Goal: Transaction & Acquisition: Purchase product/service

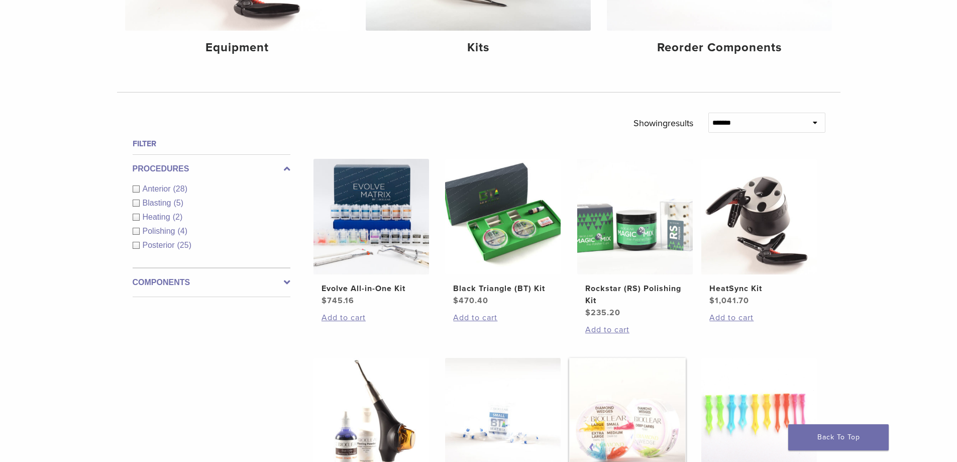
scroll to position [251, 0]
click at [138, 190] on div "Anterior (28)" at bounding box center [212, 189] width 158 height 12
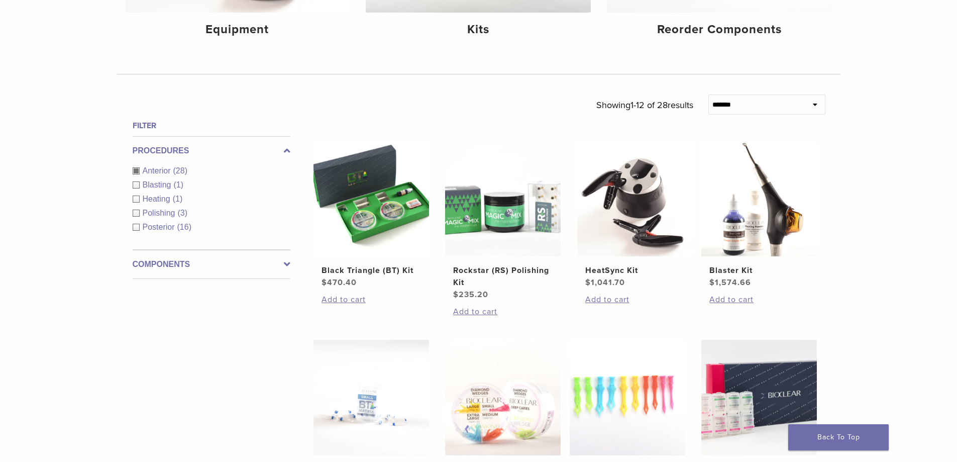
scroll to position [302, 0]
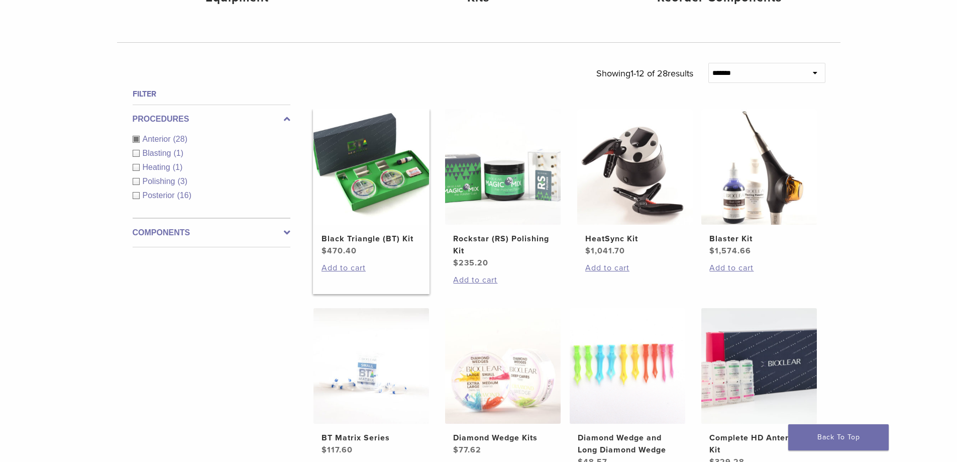
click at [373, 178] on img at bounding box center [372, 167] width 116 height 116
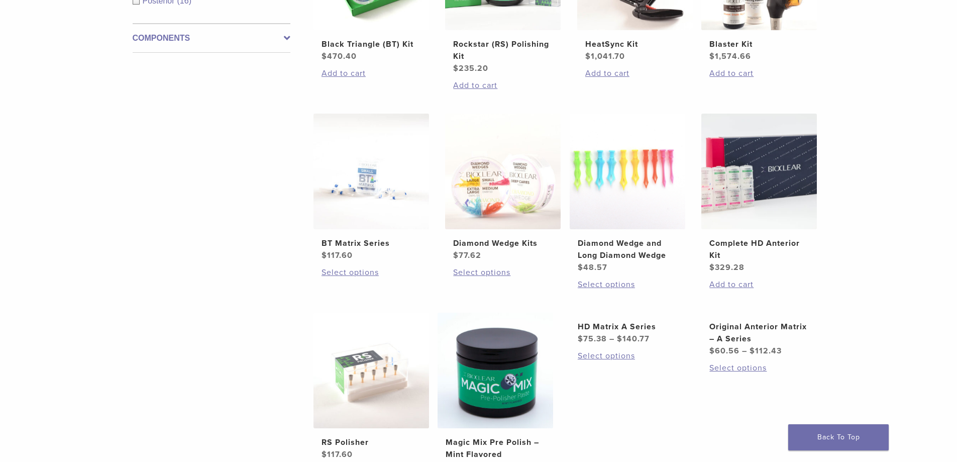
scroll to position [503, 0]
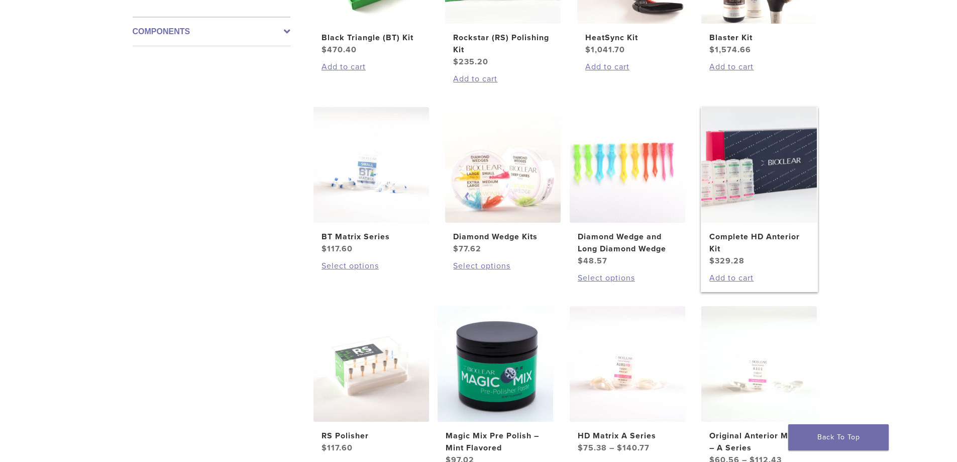
click at [729, 189] on img at bounding box center [760, 165] width 116 height 116
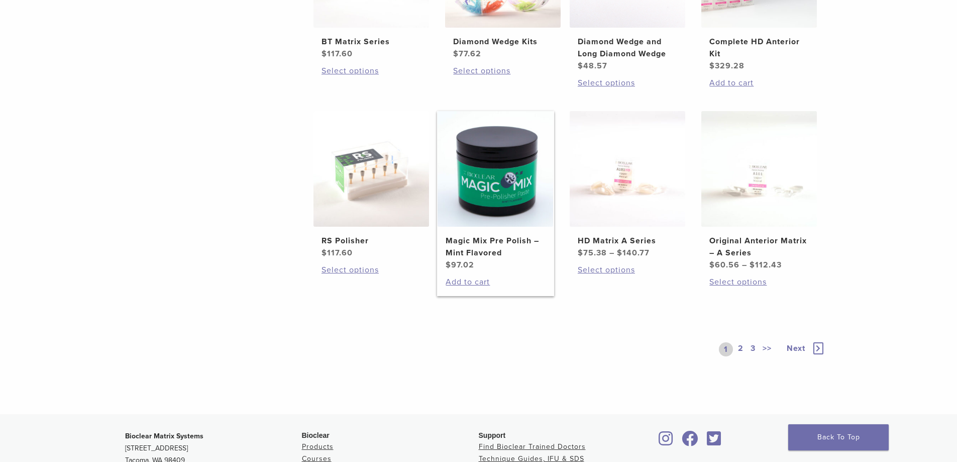
scroll to position [704, 0]
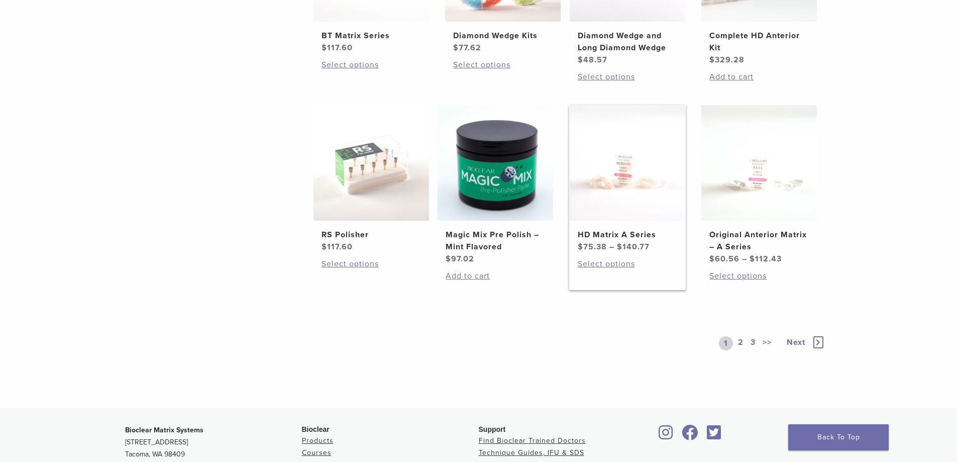
click at [644, 162] on img at bounding box center [628, 163] width 116 height 116
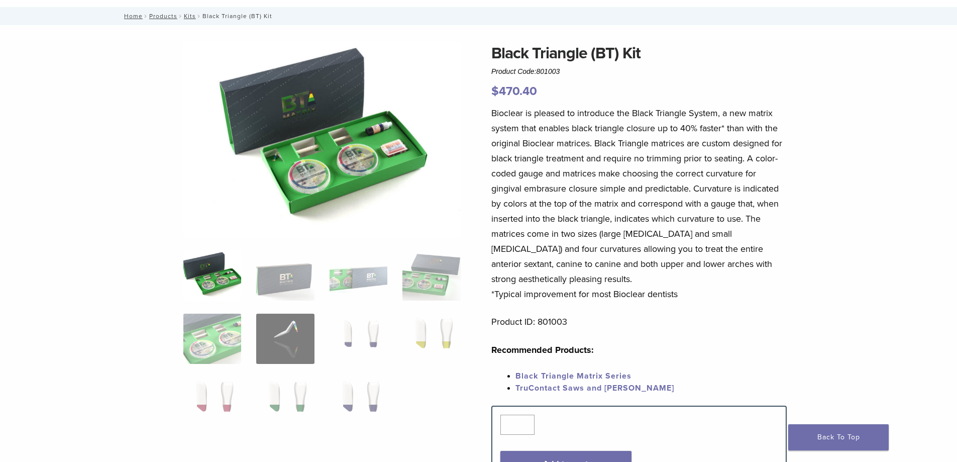
scroll to position [101, 0]
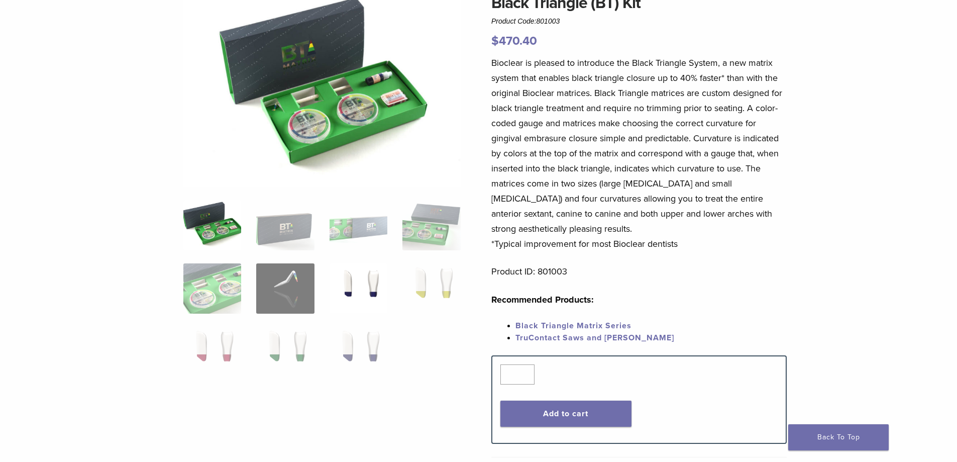
click at [368, 289] on img at bounding box center [359, 288] width 58 height 50
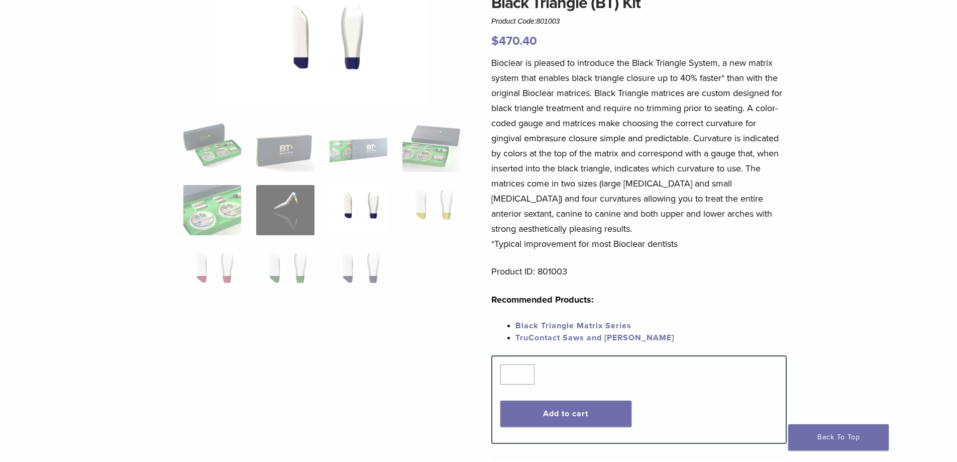
click at [279, 235] on ol at bounding box center [322, 217] width 292 height 190
click at [288, 204] on img at bounding box center [285, 210] width 58 height 50
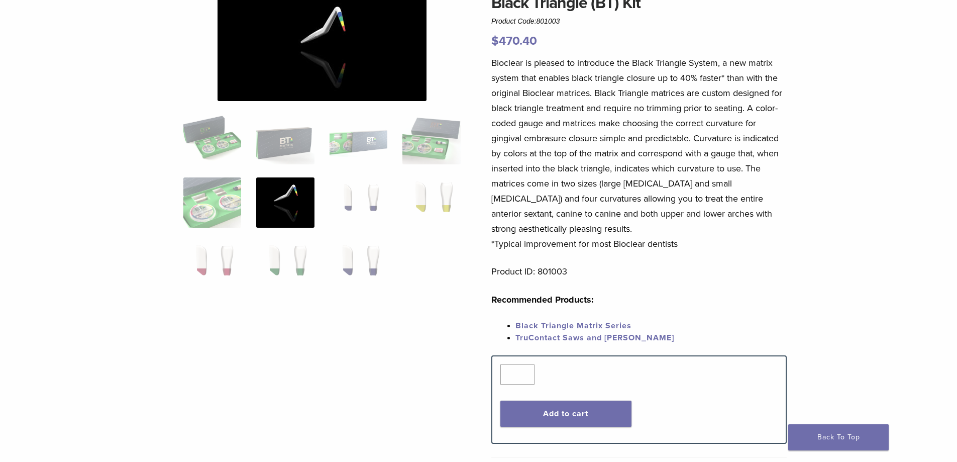
scroll to position [0, 0]
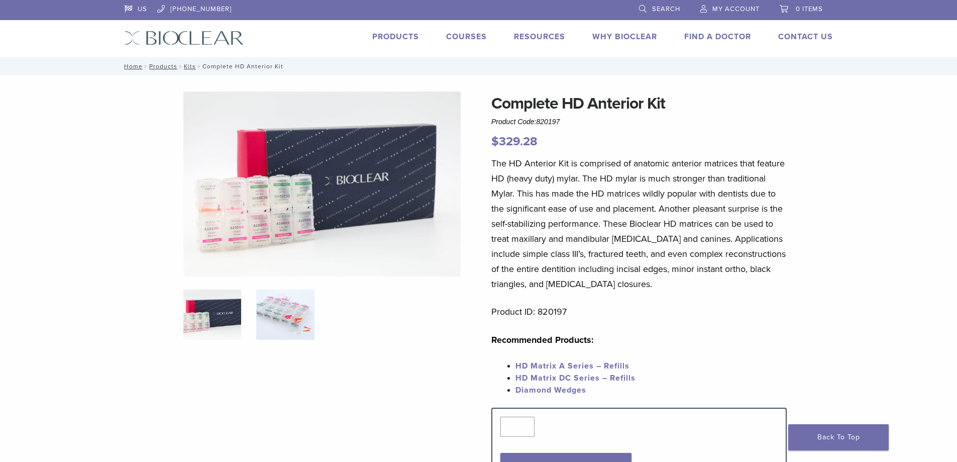
click at [303, 315] on img at bounding box center [285, 314] width 58 height 50
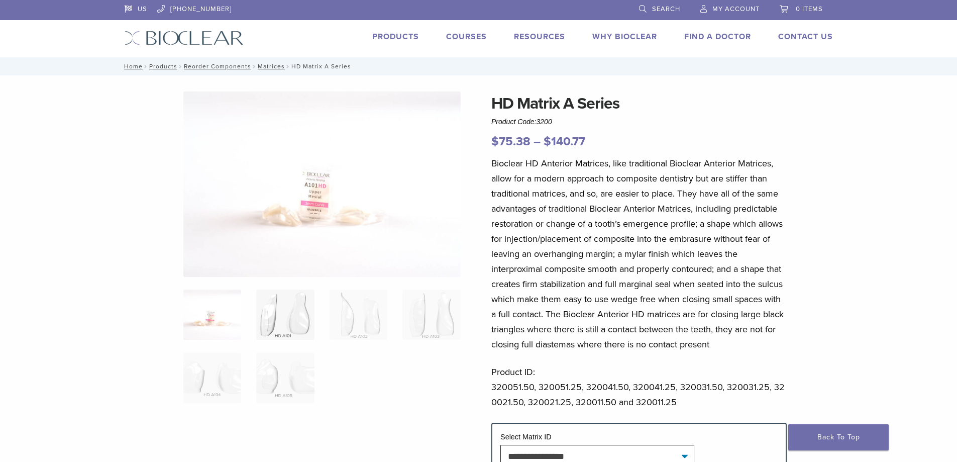
click at [297, 318] on img at bounding box center [285, 314] width 58 height 50
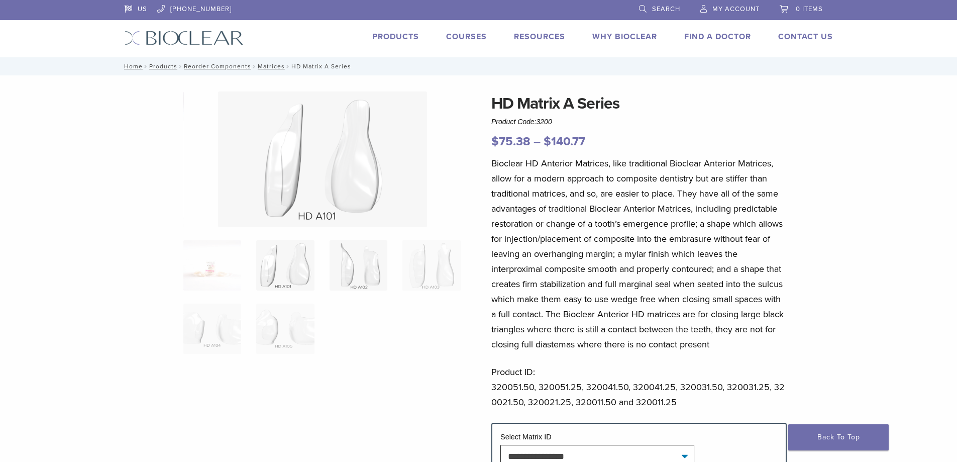
click at [346, 285] on img at bounding box center [359, 265] width 58 height 50
click at [423, 274] on img at bounding box center [432, 265] width 58 height 50
click at [227, 336] on img at bounding box center [212, 329] width 58 height 50
click at [301, 326] on img at bounding box center [285, 329] width 58 height 50
